Goal: Task Accomplishment & Management: Manage account settings

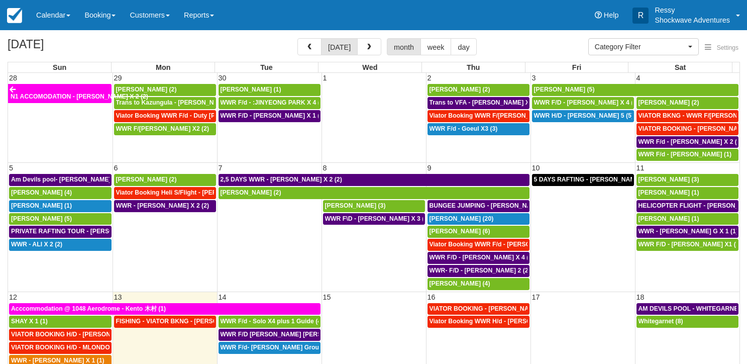
select select
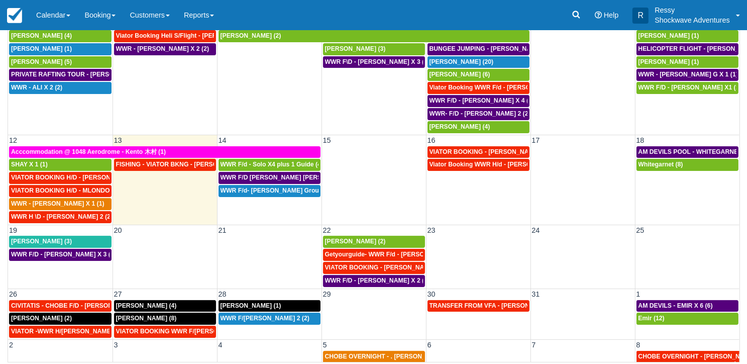
scroll to position [89, 0]
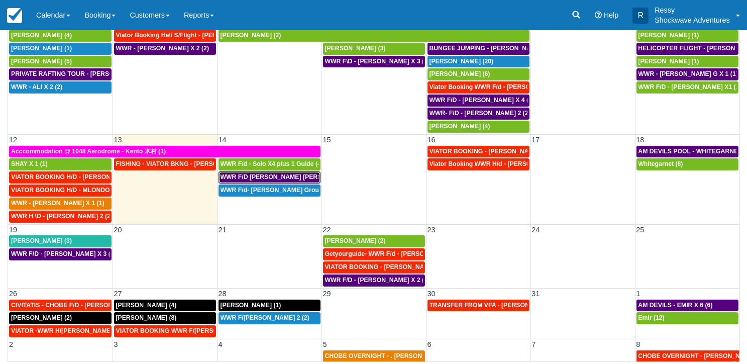
click at [290, 173] on div "WWR F/D [PERSON_NAME] [PERSON_NAME] GROVVE X2 (1)" at bounding box center [270, 177] width 98 height 8
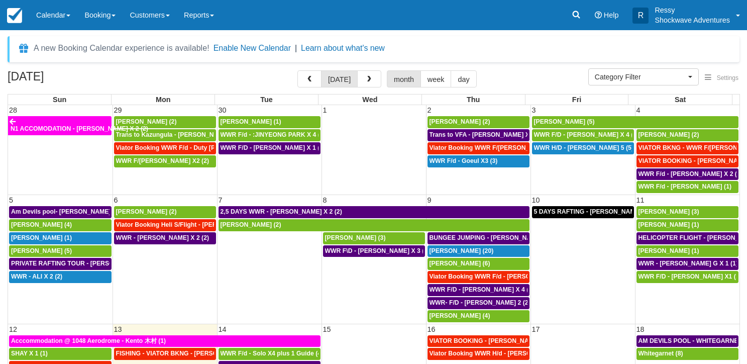
select select
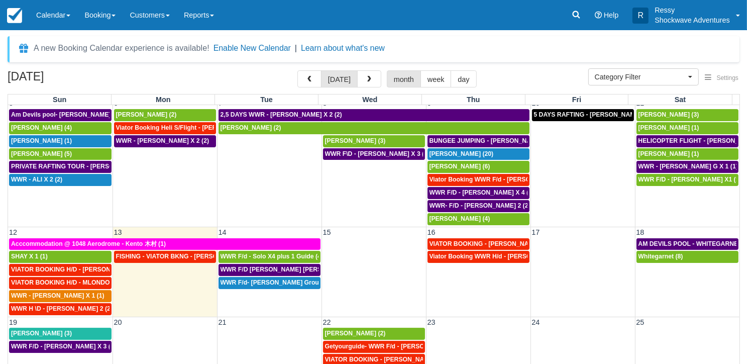
scroll to position [101, 0]
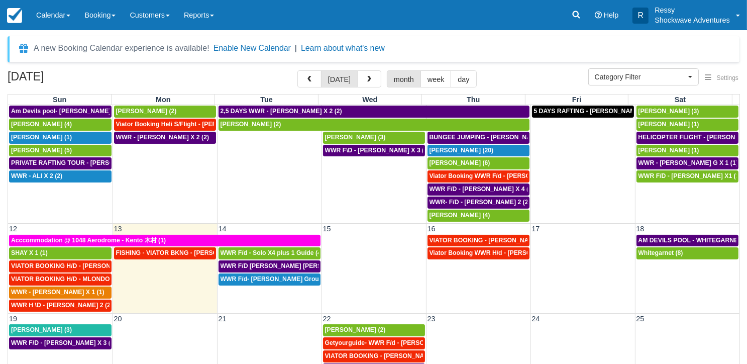
click at [433, 333] on td at bounding box center [478, 350] width 105 height 52
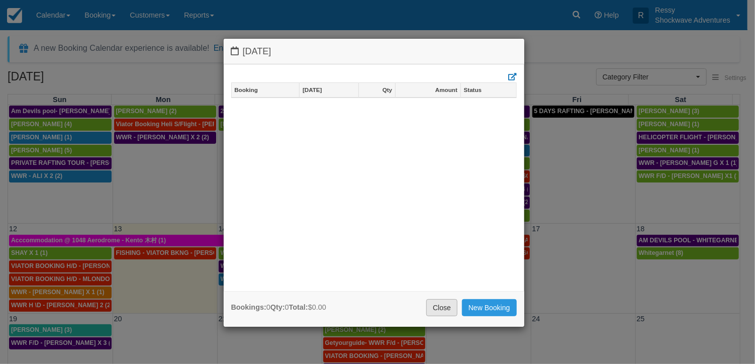
click at [448, 303] on link "Close" at bounding box center [441, 307] width 31 height 17
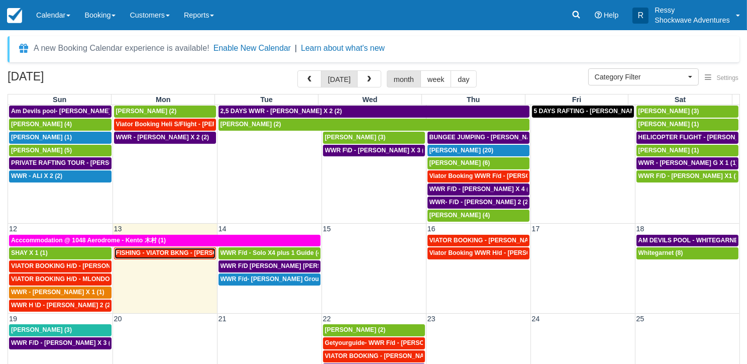
click at [169, 249] on span "FISHING - VIATOR BKNG - Corbett, Nikki X 2 (2)" at bounding box center [188, 252] width 144 height 7
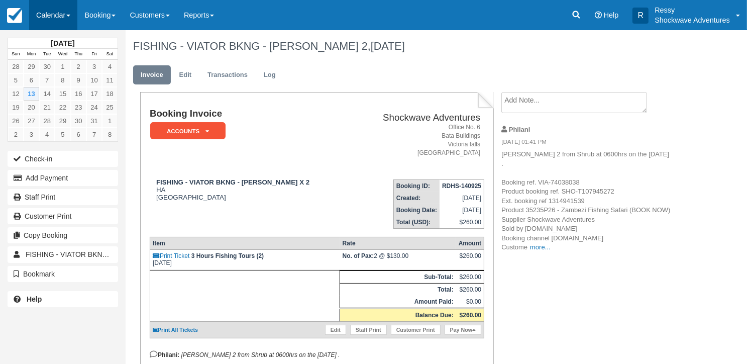
click at [53, 20] on link "Calendar" at bounding box center [53, 15] width 48 height 30
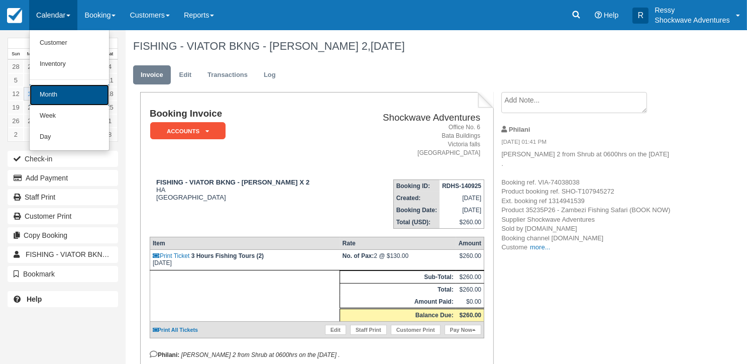
click at [92, 102] on link "Month" at bounding box center [69, 94] width 79 height 21
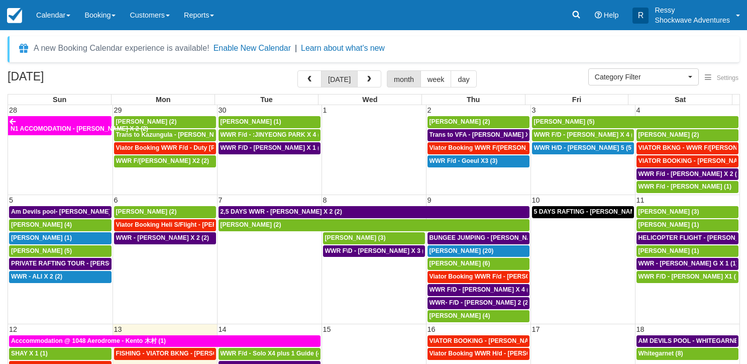
select select
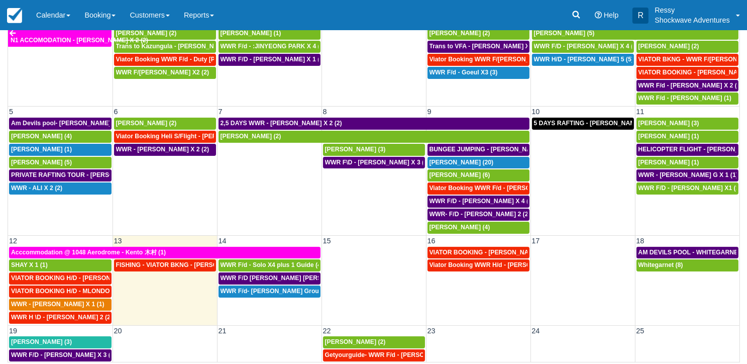
scroll to position [89, 0]
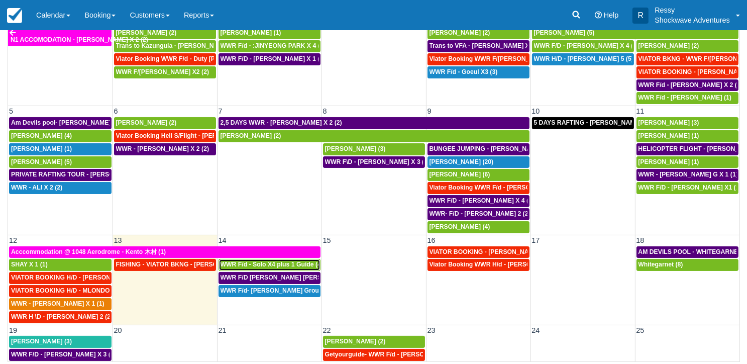
click at [286, 261] on span "WWR F/d - Solo X4 plus 1 Guide (4)" at bounding box center [272, 264] width 103 height 7
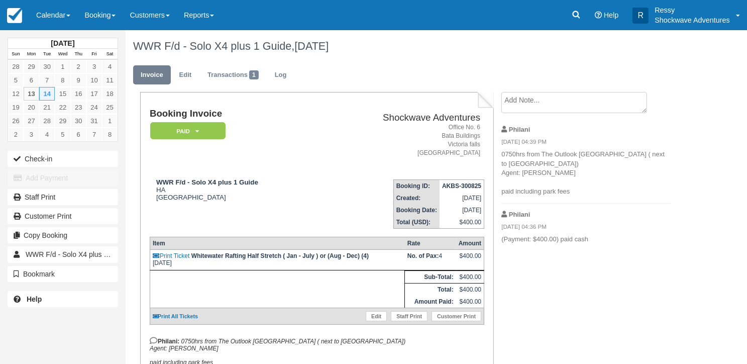
drag, startPoint x: 665, startPoint y: 65, endPoint x: 649, endPoint y: 59, distance: 16.5
click at [667, 64] on ul "Invoice Edit Transactions 1 Log" at bounding box center [405, 77] width 545 height 30
click at [69, 17] on link "Calendar" at bounding box center [53, 15] width 48 height 30
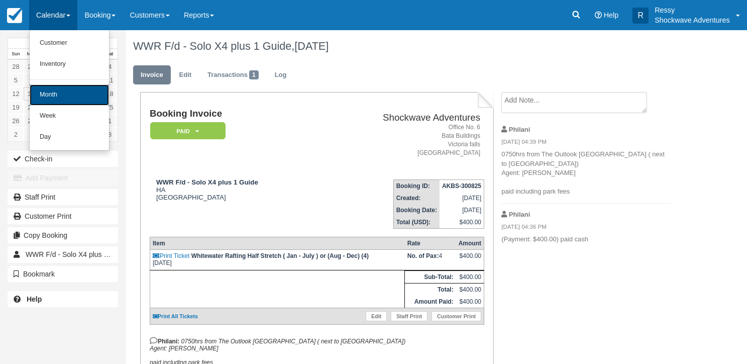
click at [78, 100] on link "Month" at bounding box center [69, 94] width 79 height 21
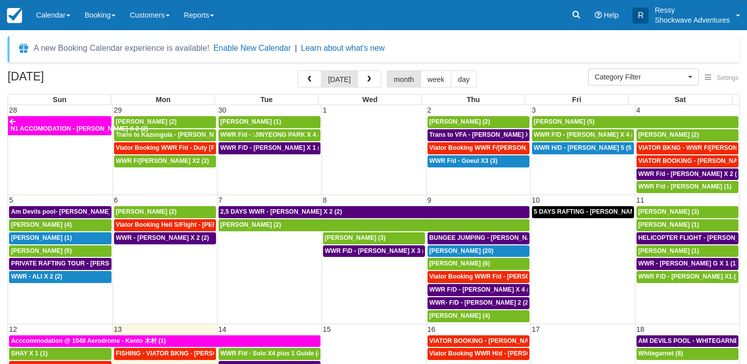
select select
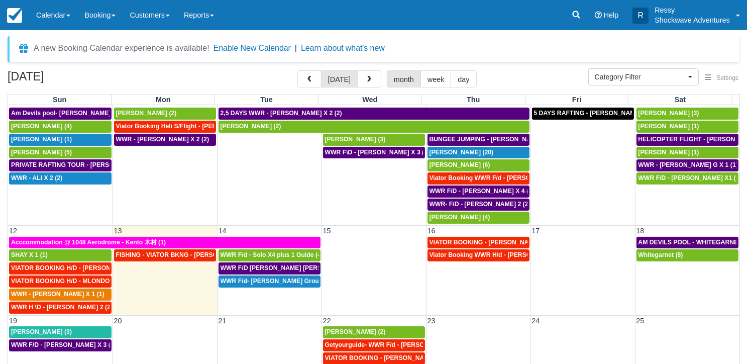
scroll to position [101, 0]
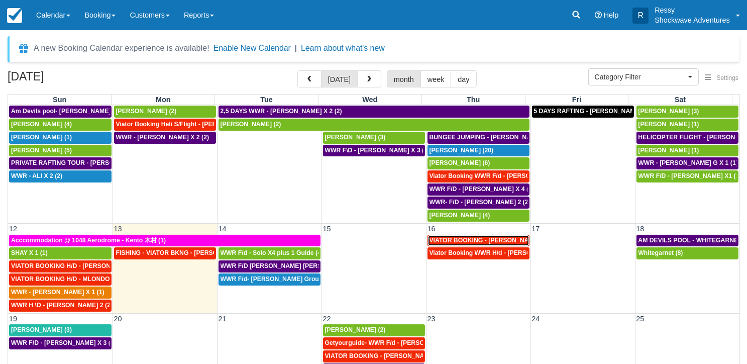
click at [492, 238] on span "VIATOR BOOKING - MILLER RACHEL X 4 (4)" at bounding box center [495, 240] width 131 height 7
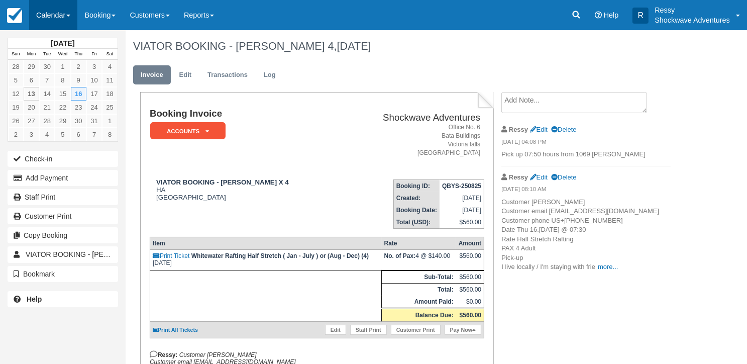
click at [55, 17] on link "Calendar" at bounding box center [53, 15] width 48 height 30
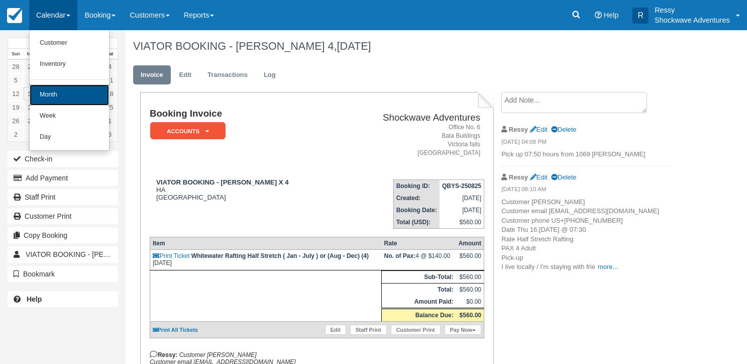
drag, startPoint x: 61, startPoint y: 91, endPoint x: 67, endPoint y: 89, distance: 6.4
click at [62, 91] on link "Month" at bounding box center [69, 94] width 79 height 21
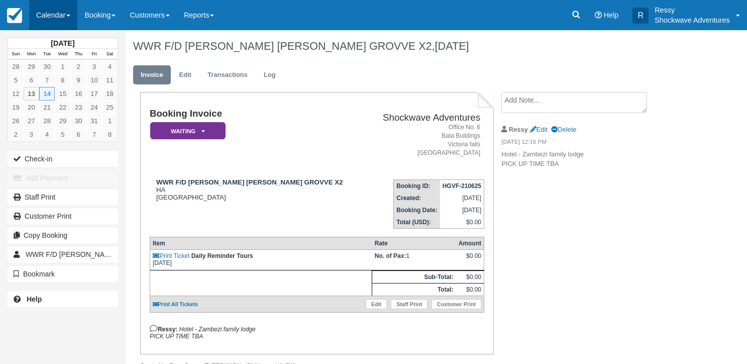
click at [54, 14] on link "Calendar" at bounding box center [53, 15] width 48 height 30
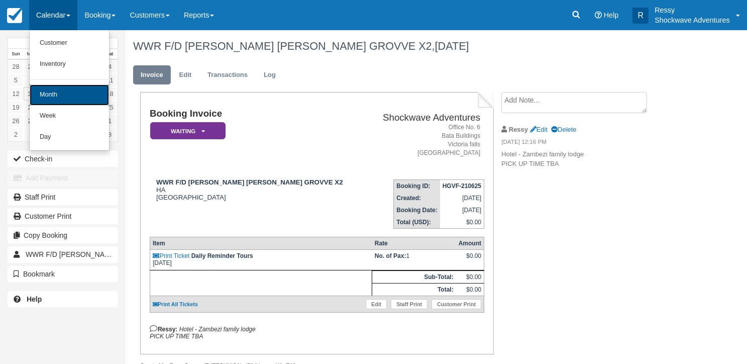
click at [80, 96] on link "Month" at bounding box center [69, 94] width 79 height 21
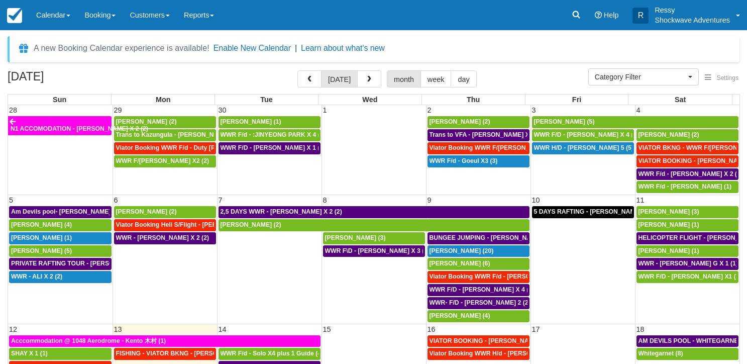
select select
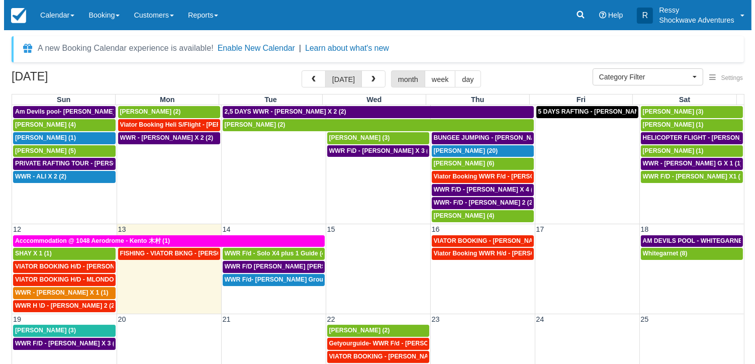
scroll to position [101, 0]
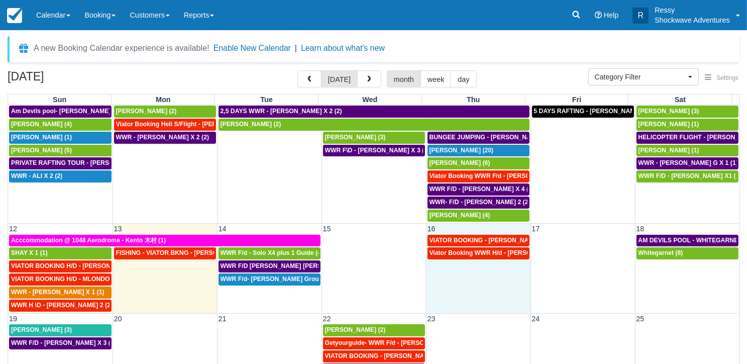
click at [480, 276] on td "Viator Booking WWR H/d - Miller Rachel X 4 (4)" at bounding box center [478, 279] width 105 height 65
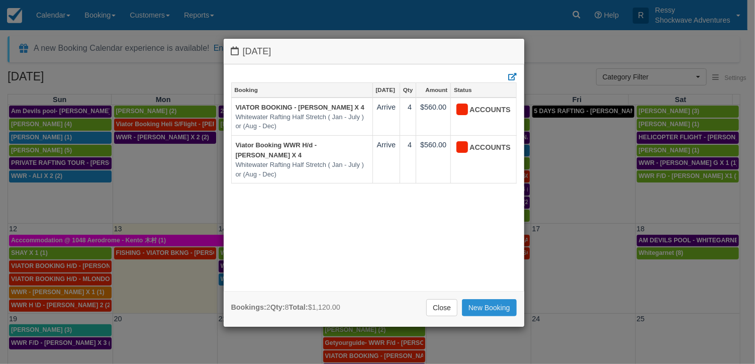
click at [491, 305] on link "New Booking" at bounding box center [489, 307] width 55 height 17
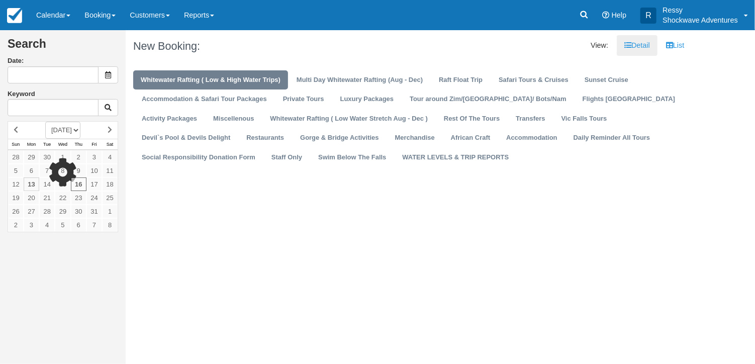
type input "10/16/25"
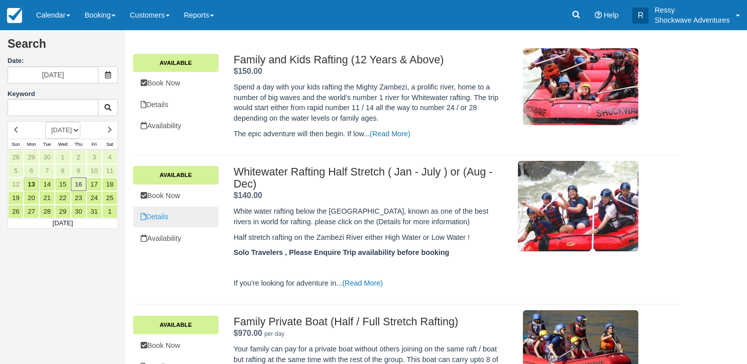
scroll to position [151, 0]
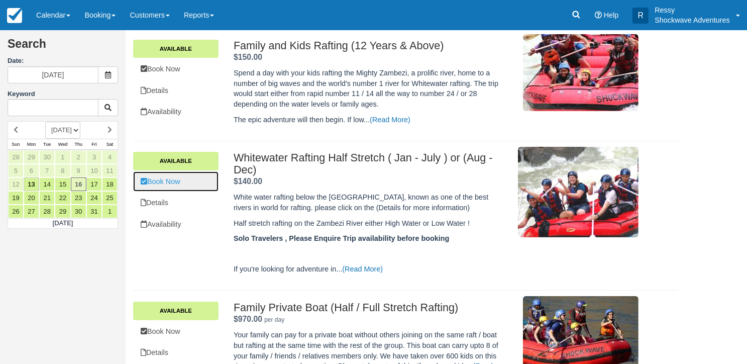
click at [181, 181] on link "Book Now" at bounding box center [175, 181] width 85 height 21
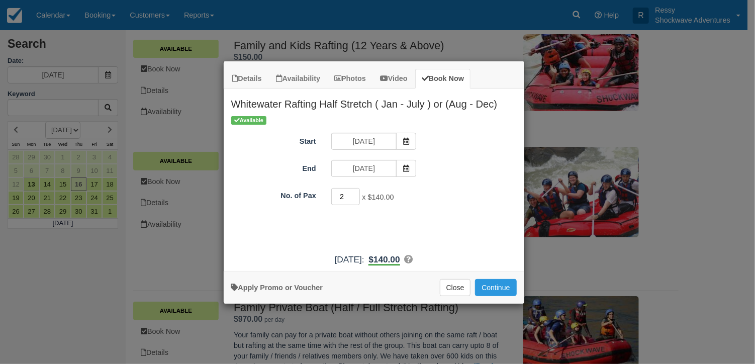
type input "2"
click at [355, 193] on input "2" at bounding box center [345, 196] width 29 height 17
click at [455, 292] on button "Close" at bounding box center [455, 287] width 31 height 17
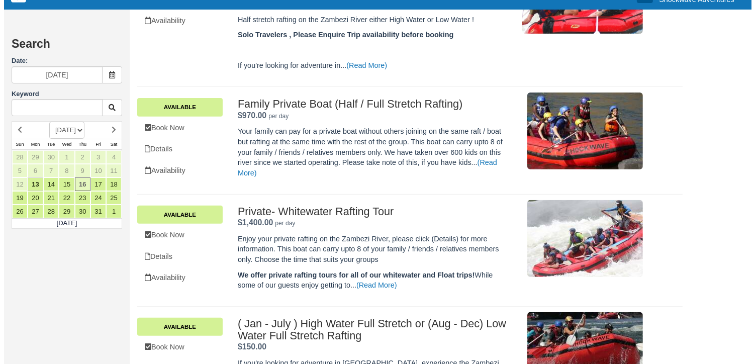
scroll to position [416, 0]
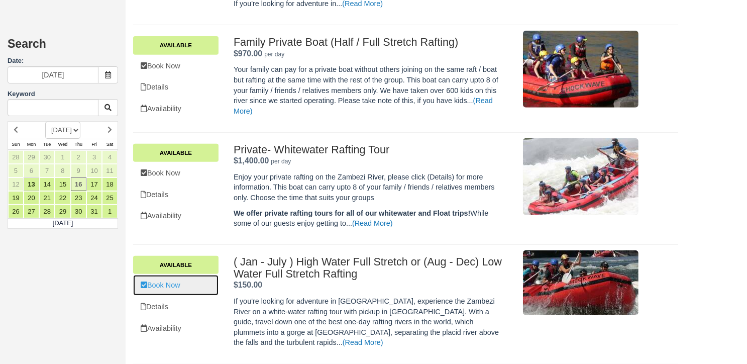
click at [168, 282] on link "Book Now" at bounding box center [175, 285] width 85 height 21
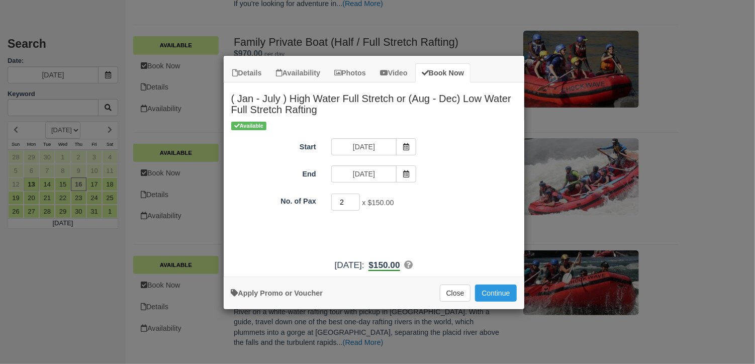
type input "2"
click at [354, 198] on input "2" at bounding box center [345, 201] width 29 height 17
click at [495, 290] on button "Continue" at bounding box center [495, 292] width 41 height 17
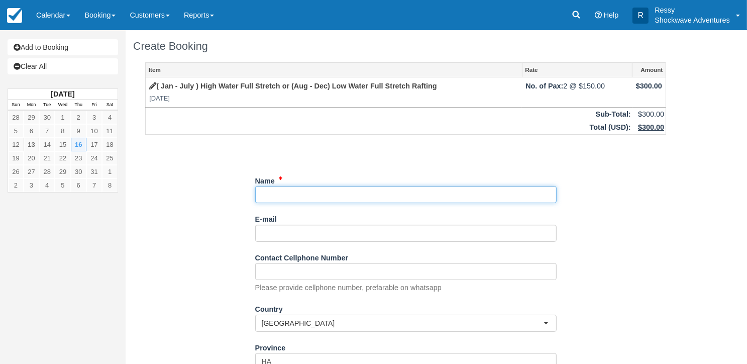
click at [325, 196] on input "Name" at bounding box center [406, 194] width 302 height 17
paste input "[PERSON_NAME]"
type input "[PERSON_NAME]"
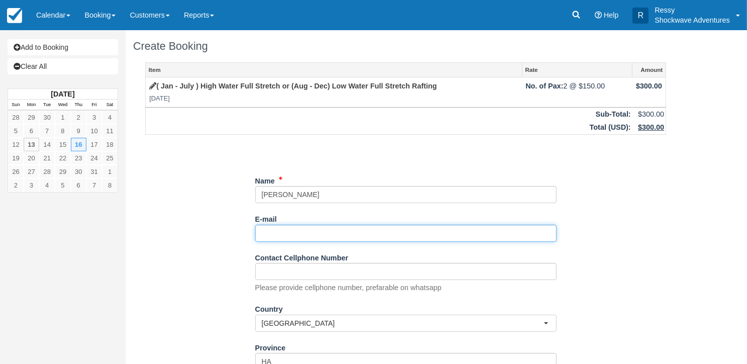
click at [283, 227] on input "E-mail" at bounding box center [406, 233] width 302 height 17
paste input "<jorgeserinac@gmail.com"
click at [265, 231] on input "<jorgeserinac@gmail.com" at bounding box center [406, 233] width 302 height 17
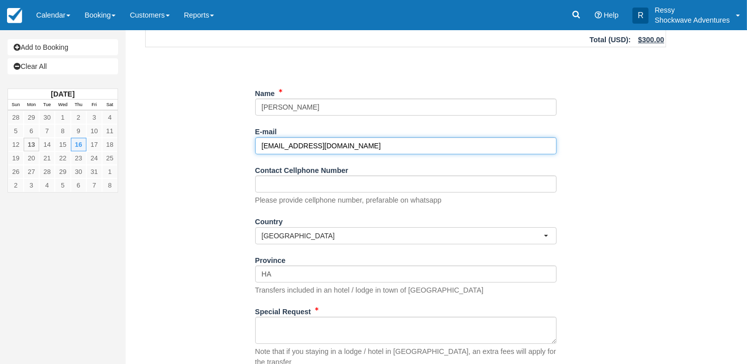
scroll to position [150, 0]
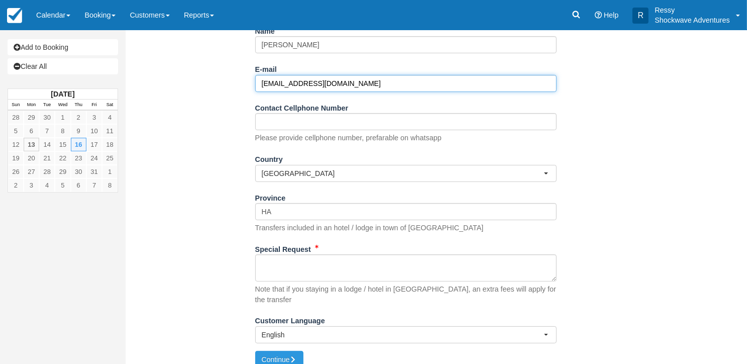
type input "[EMAIL_ADDRESS][DOMAIN_NAME]"
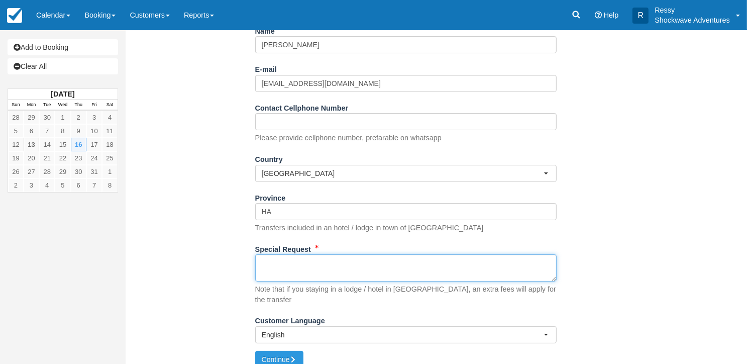
click at [308, 268] on textarea "Special Request" at bounding box center [406, 267] width 302 height 27
paste textarea "Dear Team, I would like to book the full-day white-water rafting on the Zambezi…"
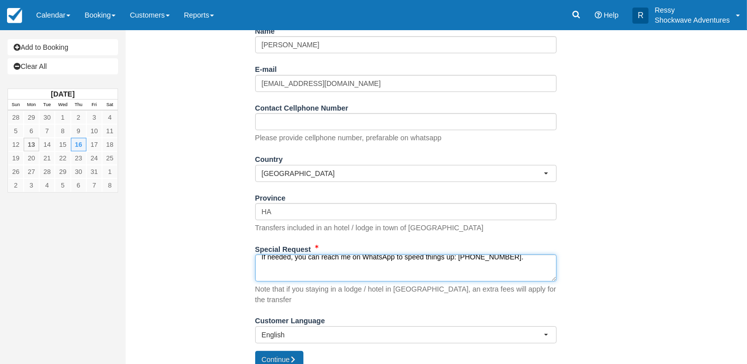
type textarea "Dear Team, I would like to book the full-day white-water rafting on the Zambezi…"
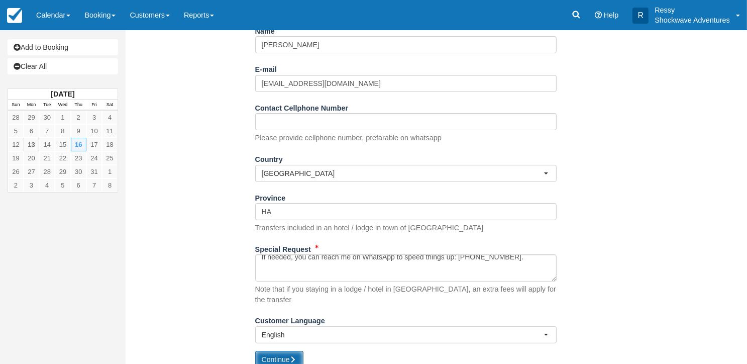
click at [271, 351] on button "Continue" at bounding box center [279, 359] width 48 height 17
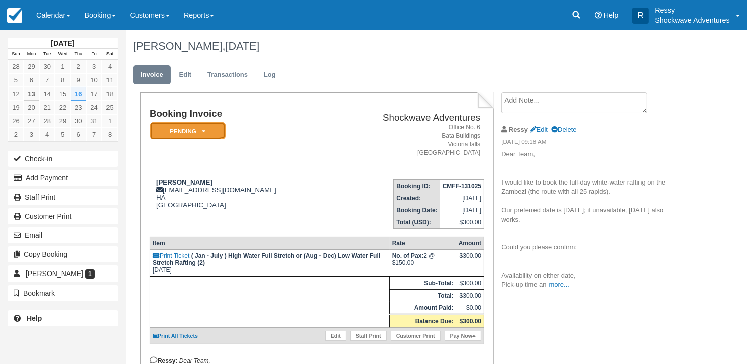
click at [205, 129] on icon at bounding box center [204, 131] width 4 height 6
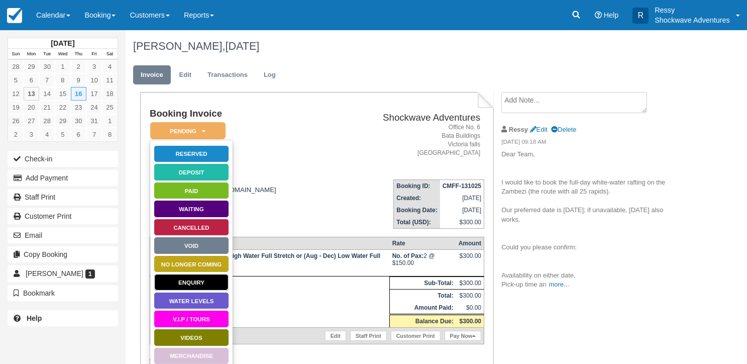
click at [195, 276] on link "Enquiry" at bounding box center [191, 282] width 75 height 18
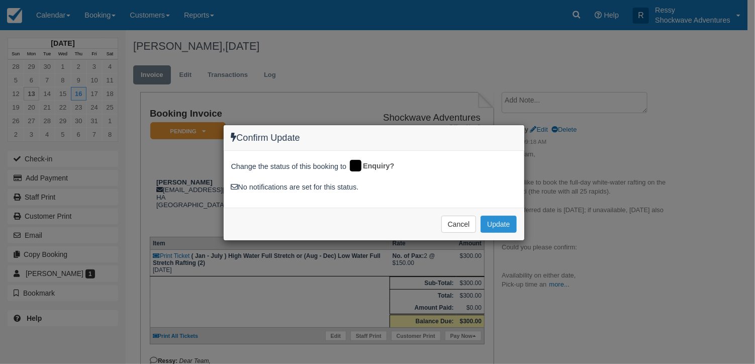
click at [485, 216] on button "Update" at bounding box center [498, 224] width 36 height 17
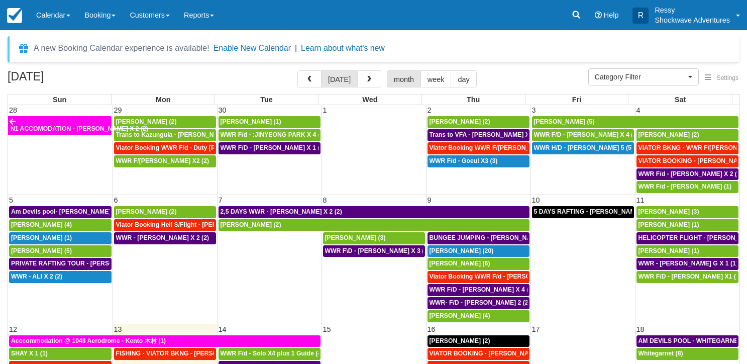
select select
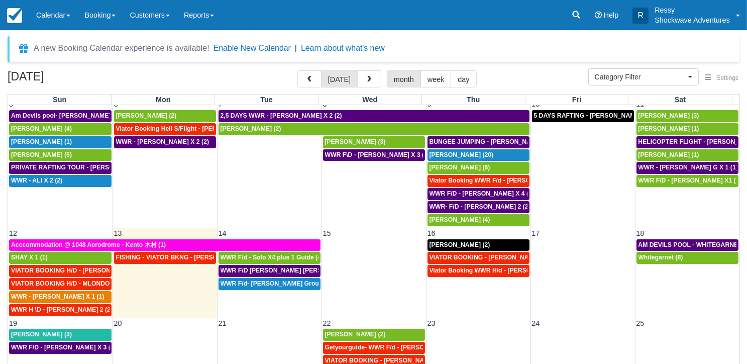
scroll to position [101, 0]
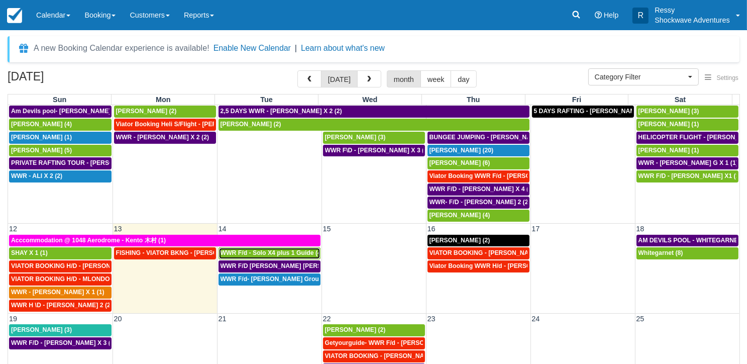
click at [296, 249] on span "WWR F/d - Solo X4 plus 1 Guide (4)" at bounding box center [272, 252] width 103 height 7
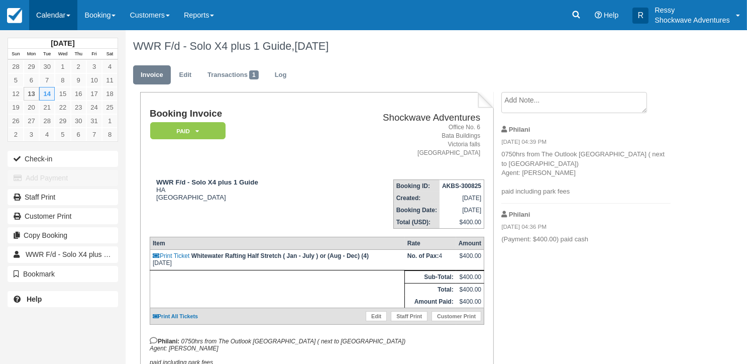
click at [66, 14] on link "Calendar" at bounding box center [53, 15] width 48 height 30
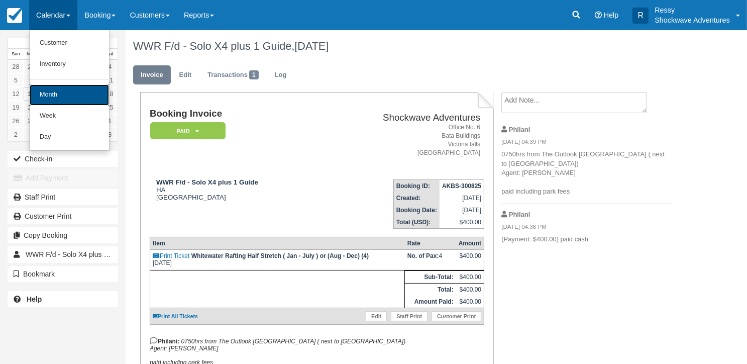
click at [76, 98] on link "Month" at bounding box center [69, 94] width 79 height 21
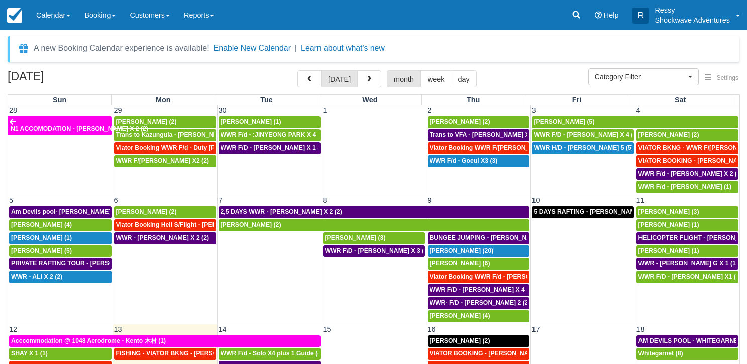
select select
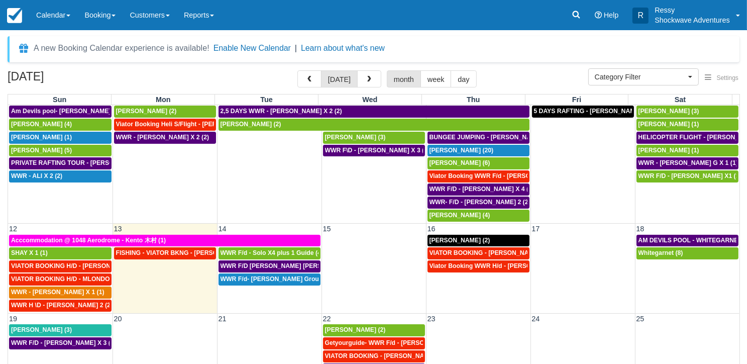
scroll to position [101, 0]
click at [287, 275] on span "WWR F/d- Dwayne Group X 30 (30)" at bounding box center [286, 278] width 130 height 7
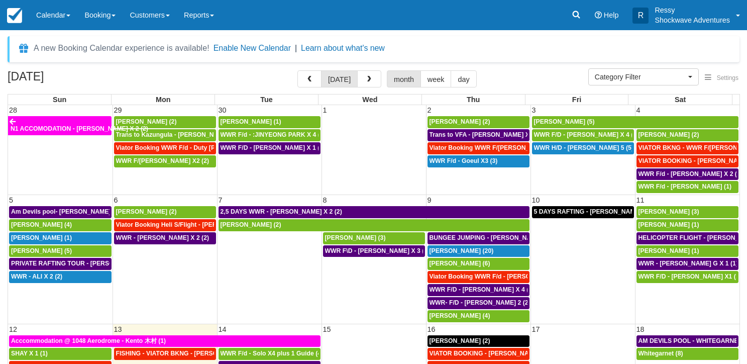
select select
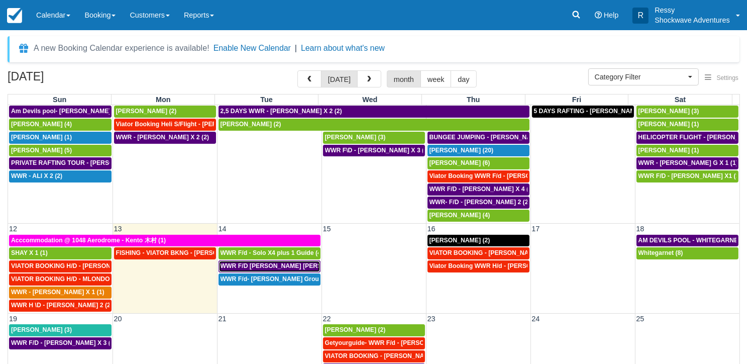
click at [263, 262] on span "WWR F/D [PERSON_NAME] [PERSON_NAME] GROVVE X2 (1)" at bounding box center [311, 265] width 181 height 7
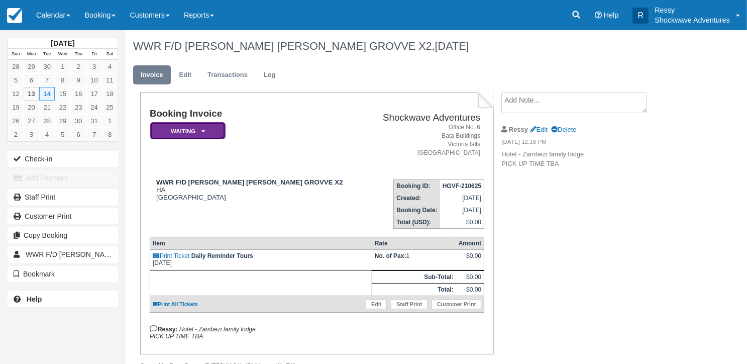
click at [206, 132] on em "Waiting" at bounding box center [187, 131] width 75 height 18
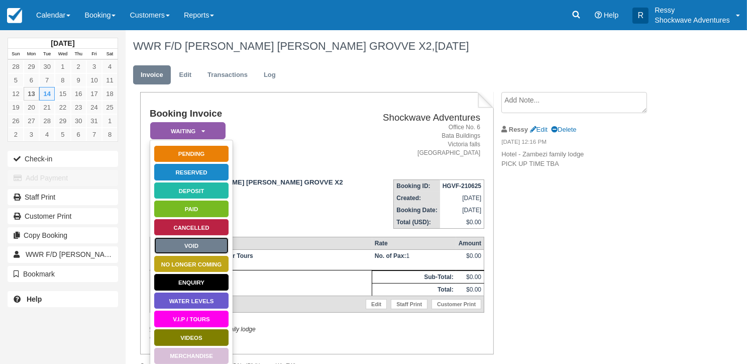
click at [205, 239] on link "Void" at bounding box center [191, 246] width 75 height 18
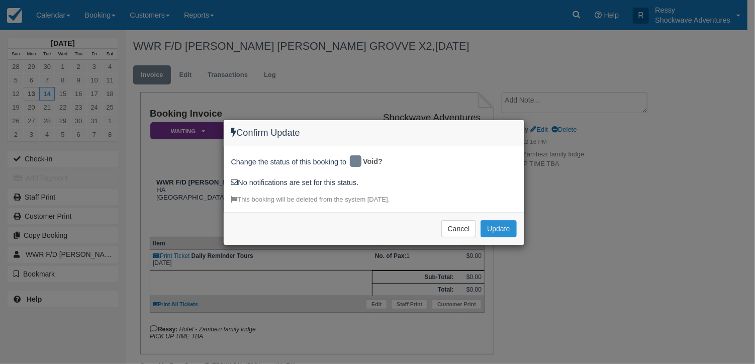
click at [500, 225] on button "Update" at bounding box center [498, 228] width 36 height 17
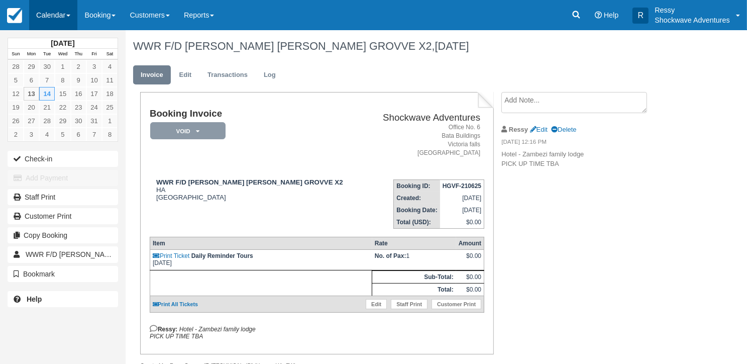
click at [53, 17] on link "Calendar" at bounding box center [53, 15] width 48 height 30
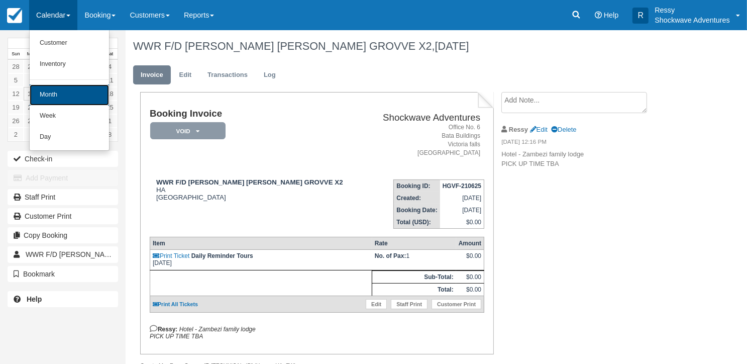
click at [71, 90] on link "Month" at bounding box center [69, 94] width 79 height 21
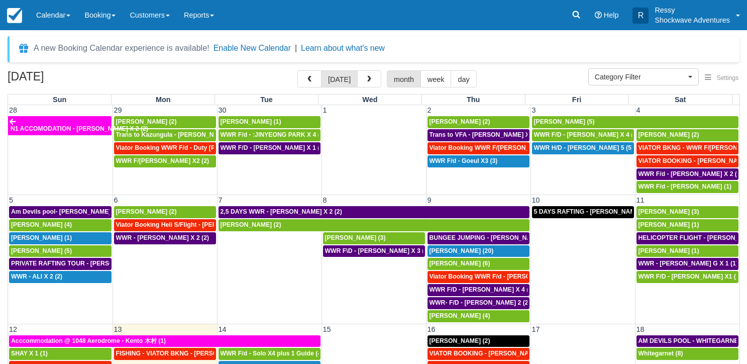
select select
